Goal: Check status

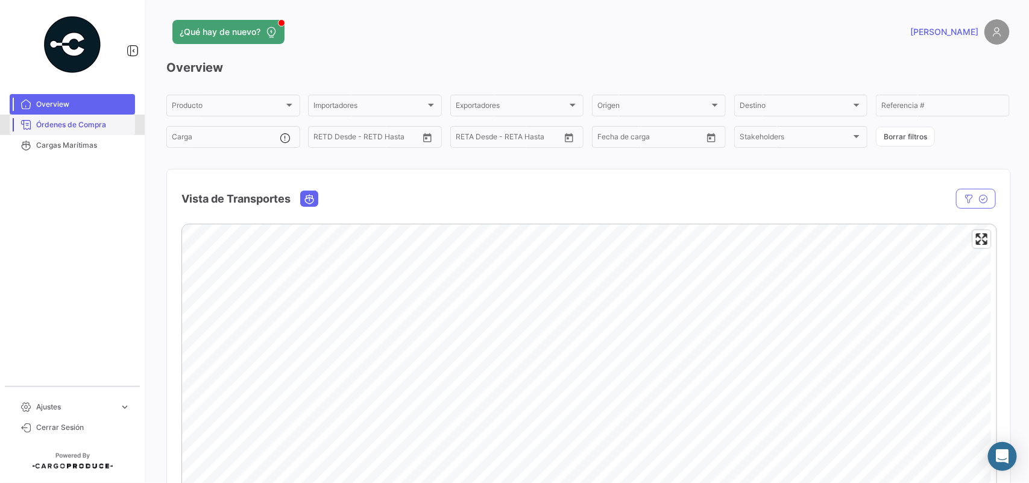
click at [50, 125] on span "Órdenes de Compra" at bounding box center [83, 124] width 94 height 11
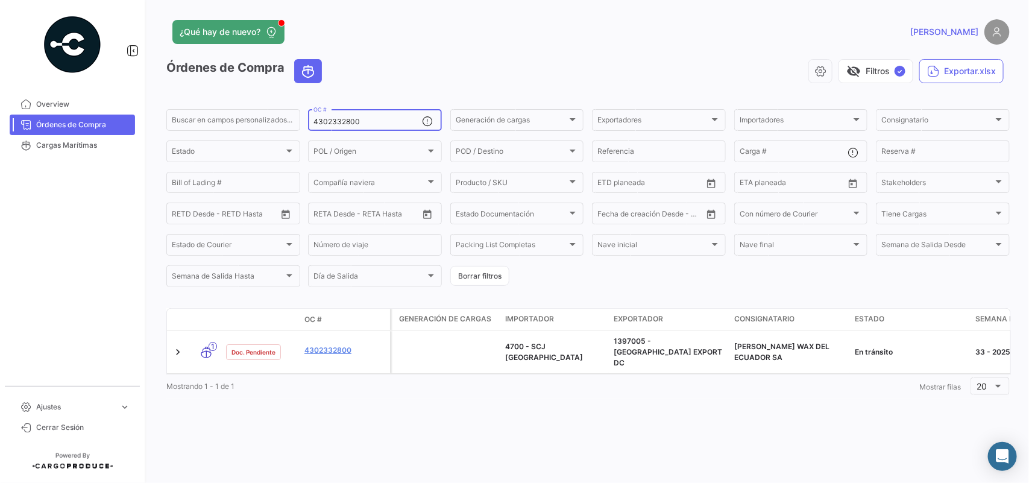
click at [368, 122] on input "4302332800" at bounding box center [368, 122] width 109 height 8
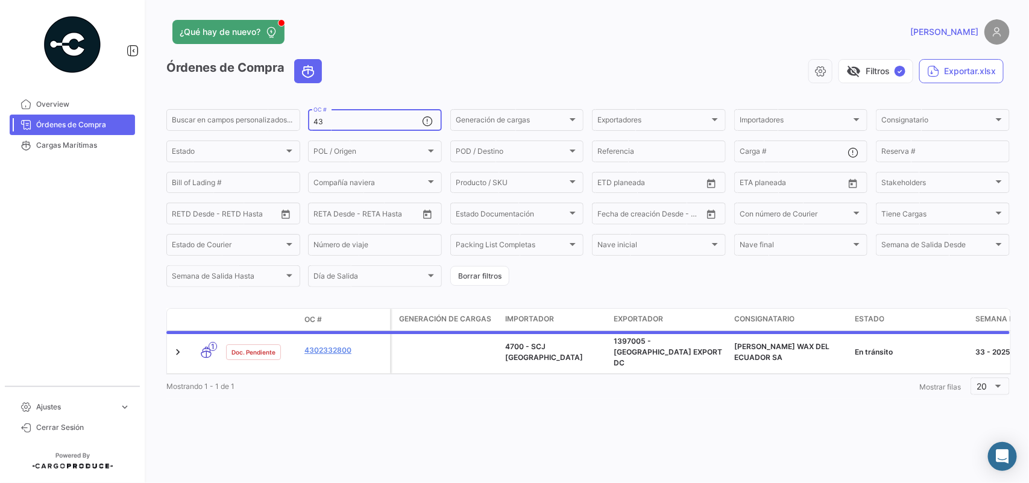
type input "4"
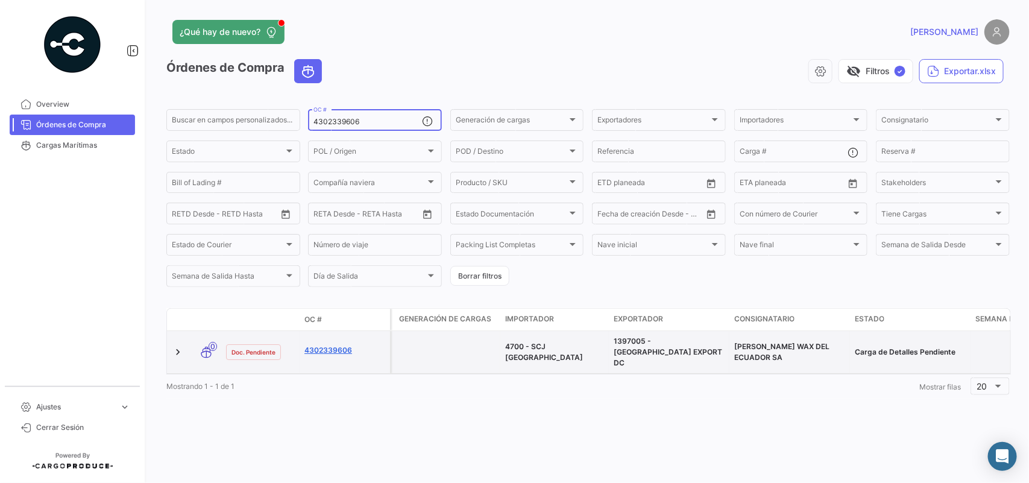
type input "4302339606"
click at [344, 345] on link "4302339606" at bounding box center [344, 350] width 81 height 11
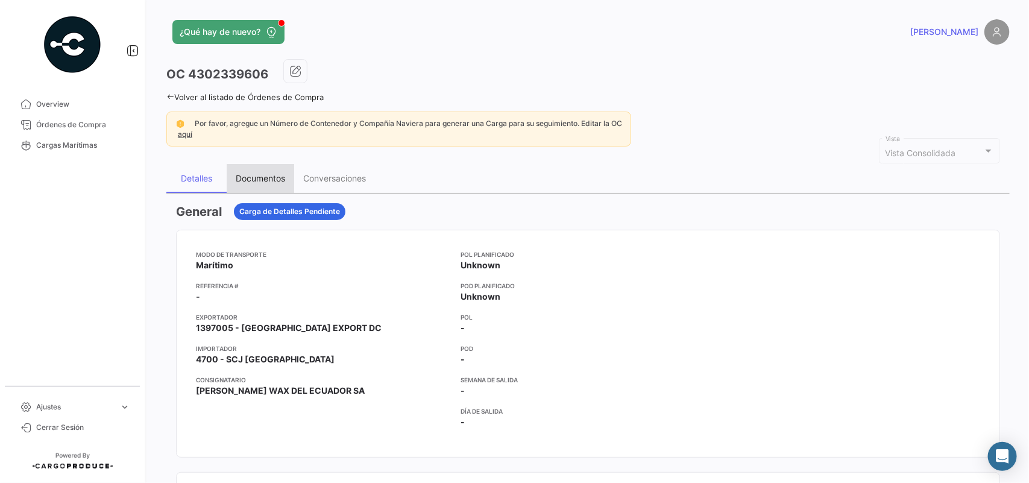
click at [263, 175] on div "Documentos" at bounding box center [260, 178] width 49 height 10
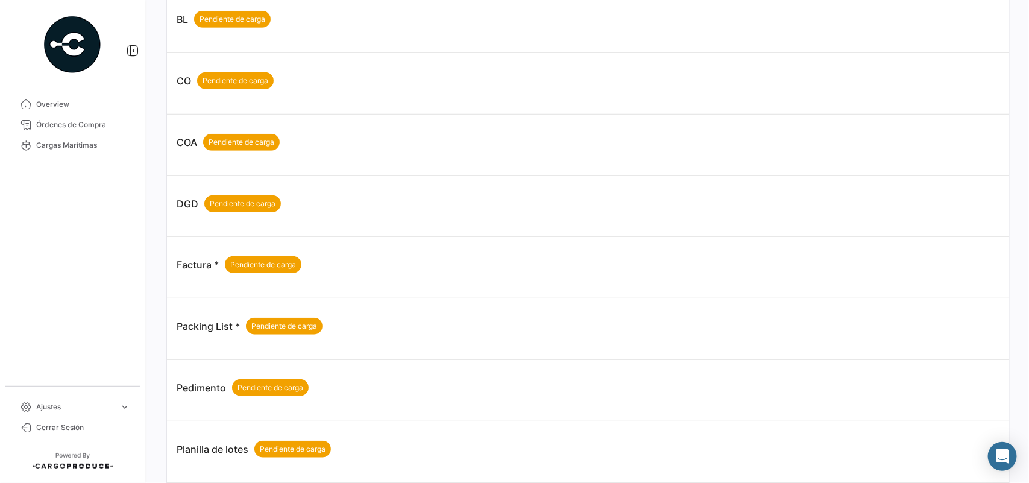
scroll to position [414, 0]
